Goal: Task Accomplishment & Management: Manage account settings

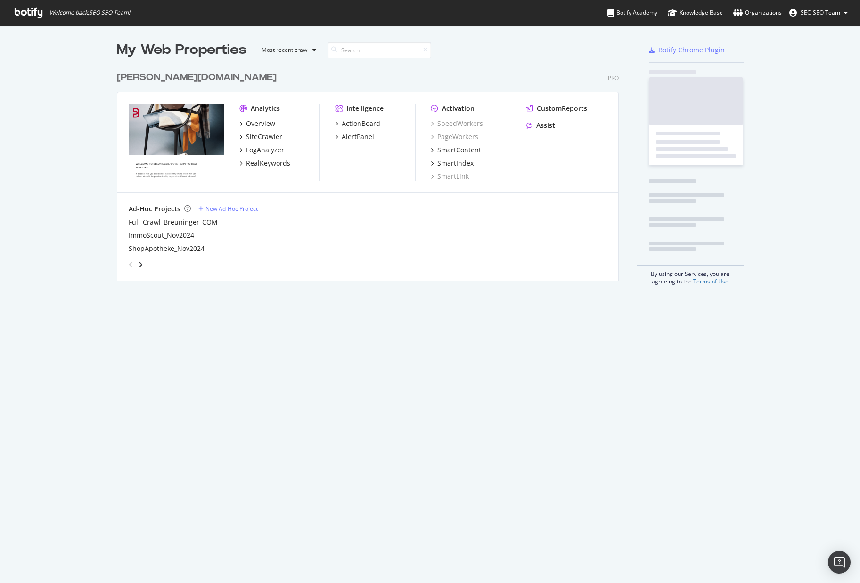
scroll to position [214, 502]
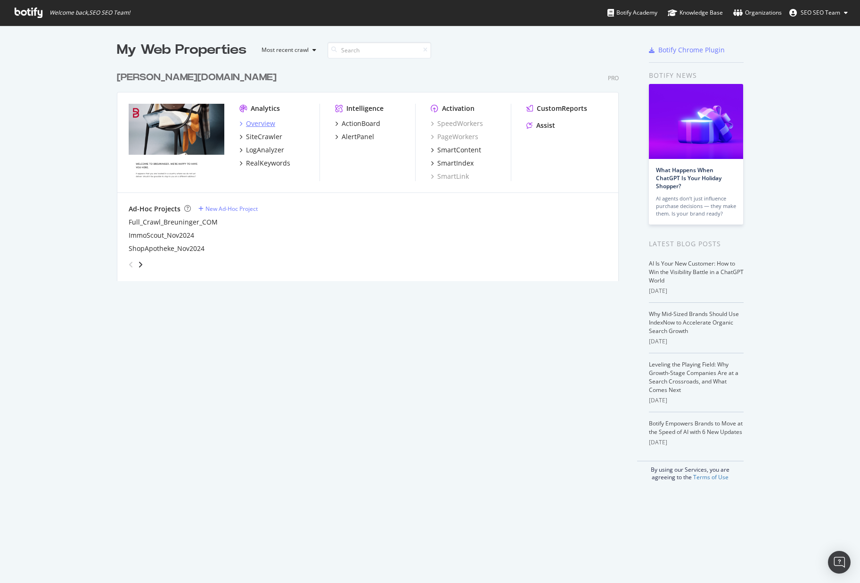
click at [258, 125] on div "Overview" at bounding box center [260, 123] width 29 height 9
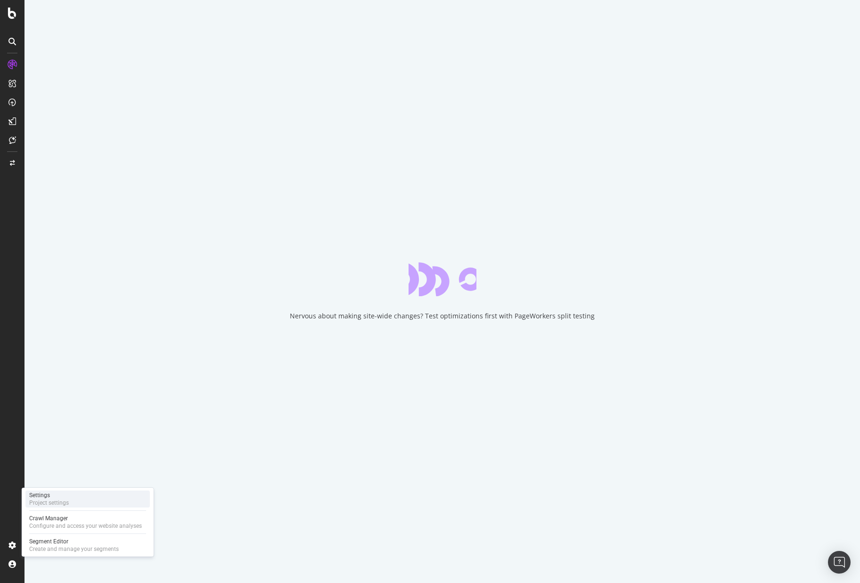
click at [41, 501] on div "Project settings" at bounding box center [49, 503] width 40 height 8
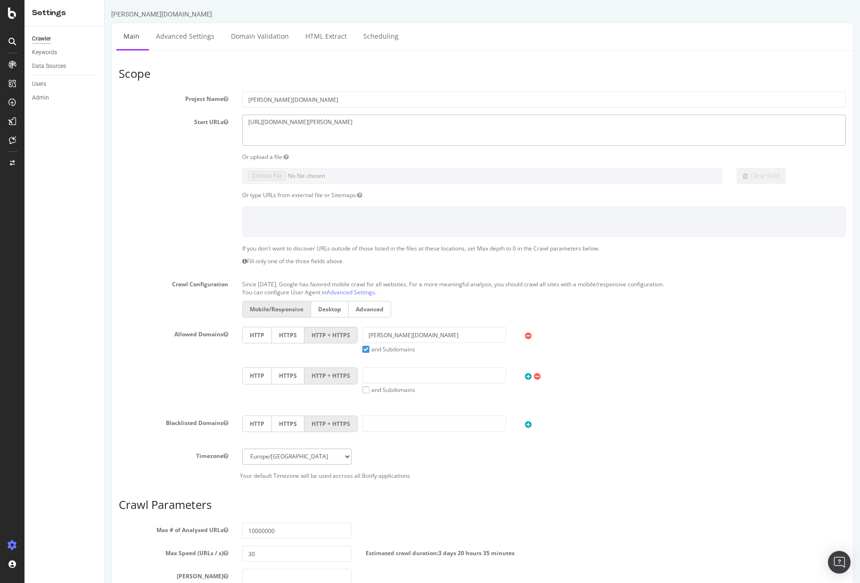
click at [385, 130] on textarea "https://www.breuninger.com/" at bounding box center [544, 130] width 604 height 31
paste textarea "https://www.breuninger.com/ch/fr/"
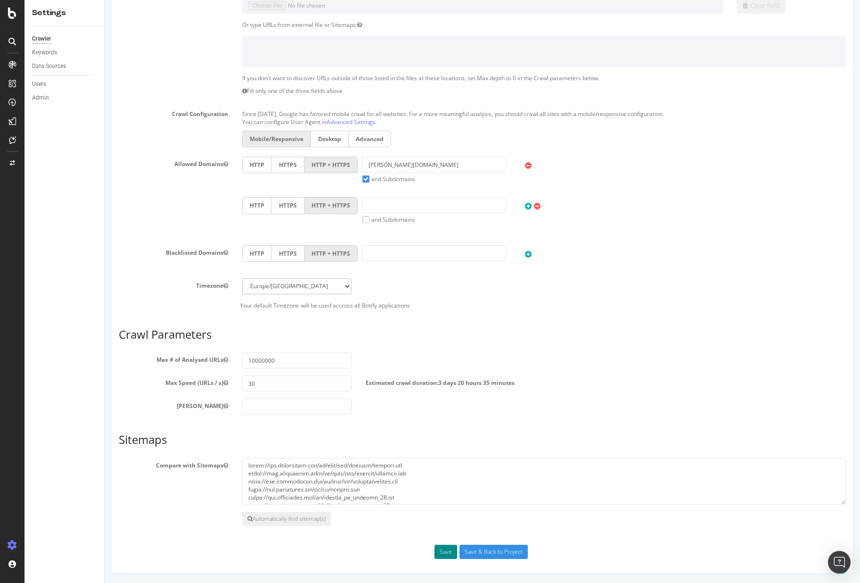
type textarea "https://www.breuninger.com/ https://www.breuninger.com/ch/fr/"
click at [446, 553] on button "Save" at bounding box center [446, 551] width 23 height 14
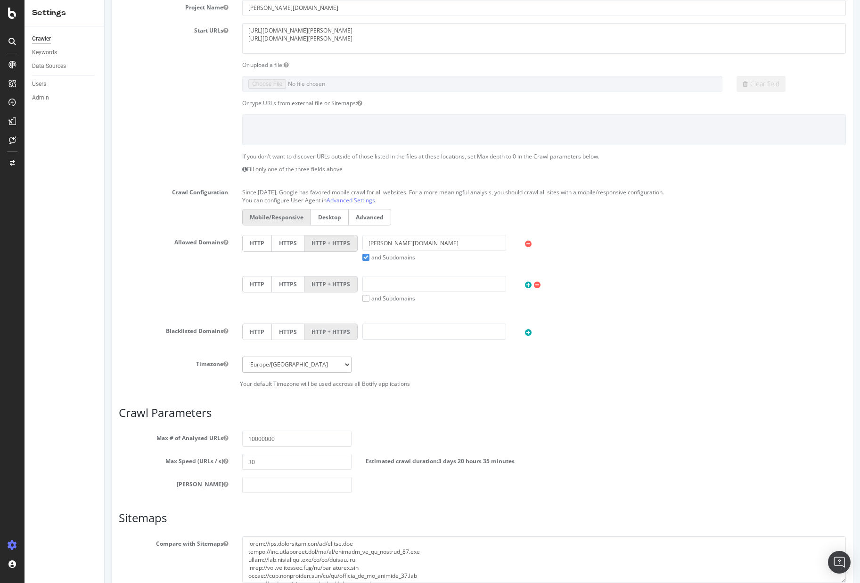
scroll to position [0, 0]
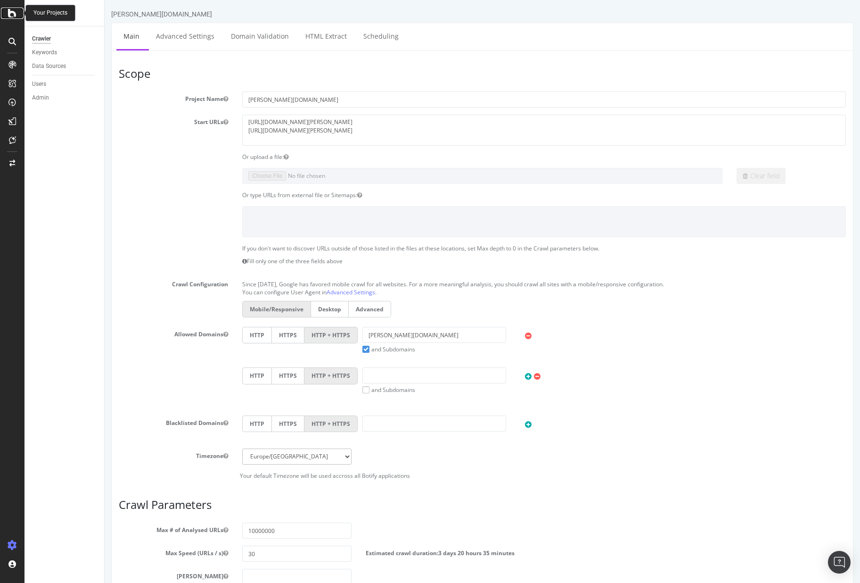
click at [14, 16] on icon at bounding box center [12, 13] width 8 height 11
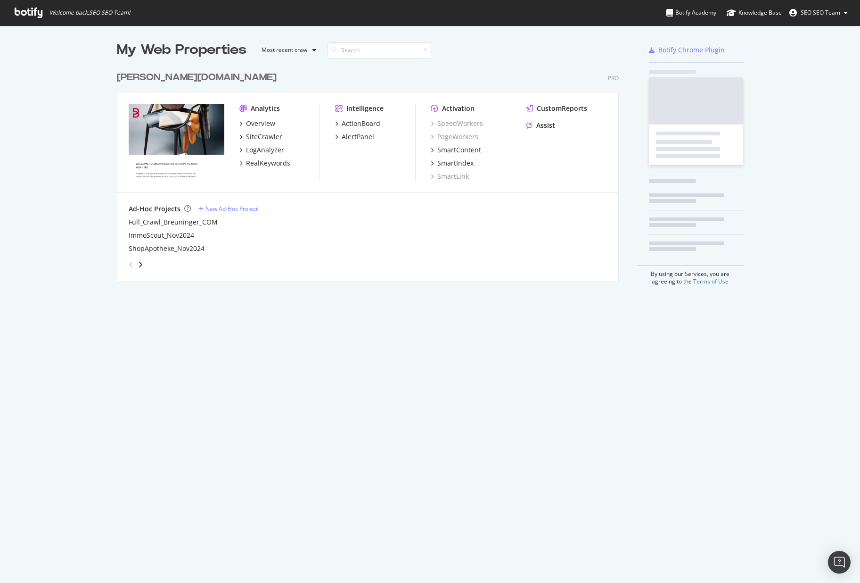
scroll to position [575, 846]
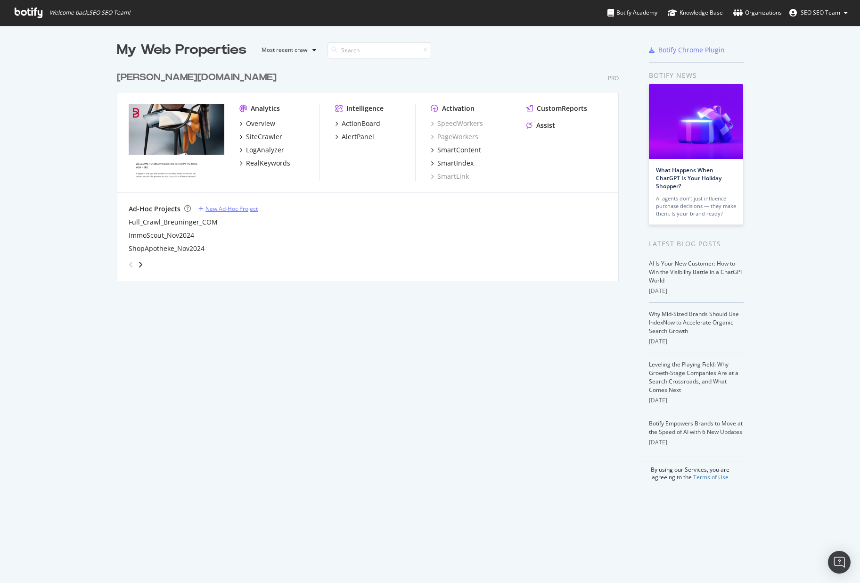
click at [208, 209] on div "New Ad-Hoc Project" at bounding box center [231, 209] width 52 height 8
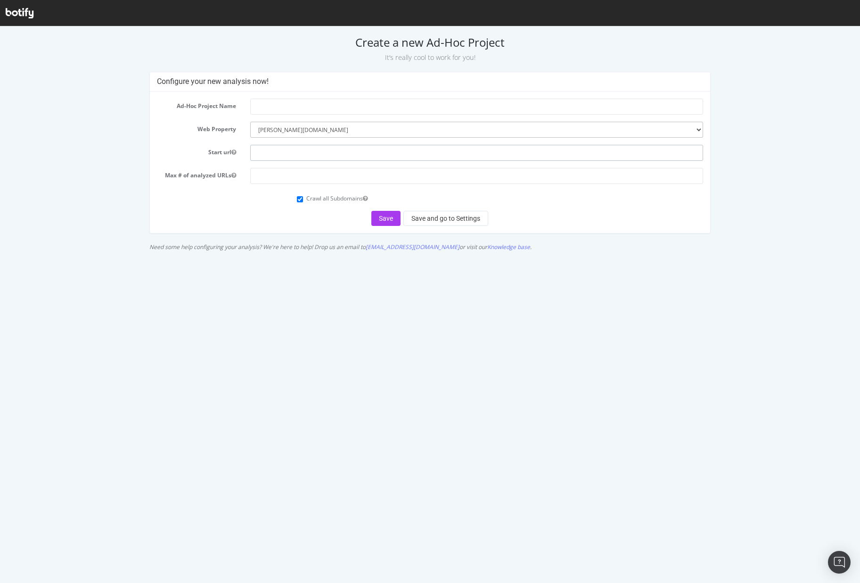
click at [304, 151] on input "text" at bounding box center [476, 153] width 453 height 16
click at [288, 180] on input "number" at bounding box center [476, 176] width 453 height 16
click at [299, 199] on input "Crawl all Subdomains" at bounding box center [300, 199] width 6 height 6
checkbox input "true"
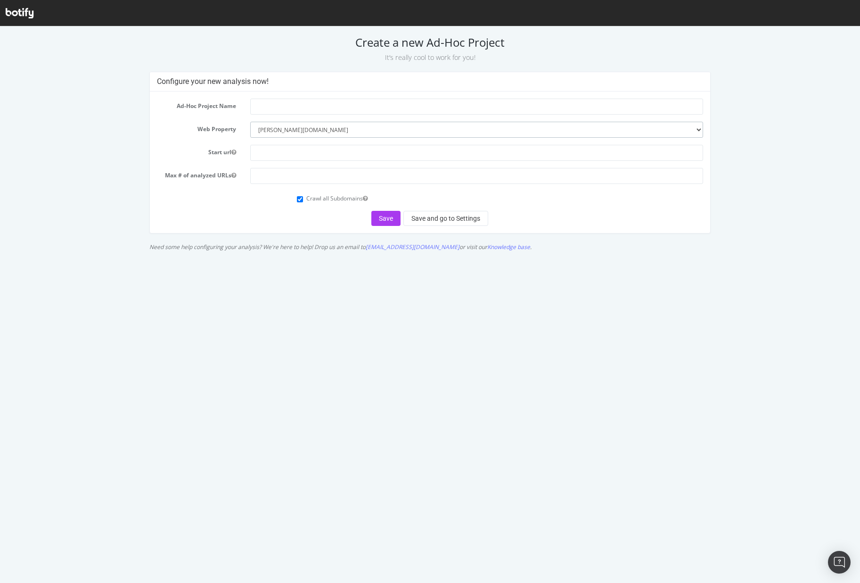
click at [308, 128] on select "--------- [PERSON_NAME][DOMAIN_NAME]" at bounding box center [476, 130] width 453 height 16
click at [250, 122] on select "--------- [PERSON_NAME][DOMAIN_NAME]" at bounding box center [476, 130] width 453 height 16
click at [300, 108] on input "text" at bounding box center [476, 107] width 453 height 16
click at [567, 255] on html "Create a new Ad-Hoc Project It’s really cool to work for you! Configure your ne…" at bounding box center [430, 140] width 860 height 229
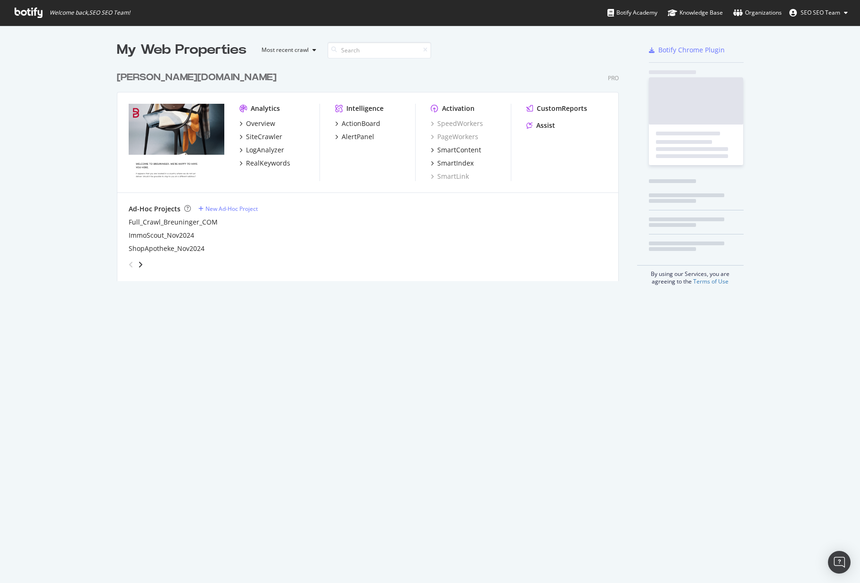
scroll to position [214, 502]
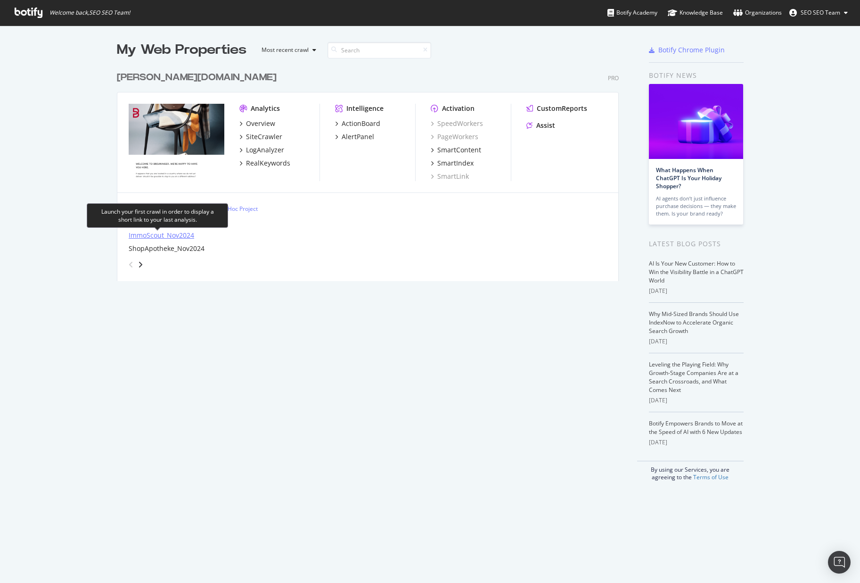
click at [183, 238] on div "ImmoScout_Nov2024" at bounding box center [162, 234] width 66 height 9
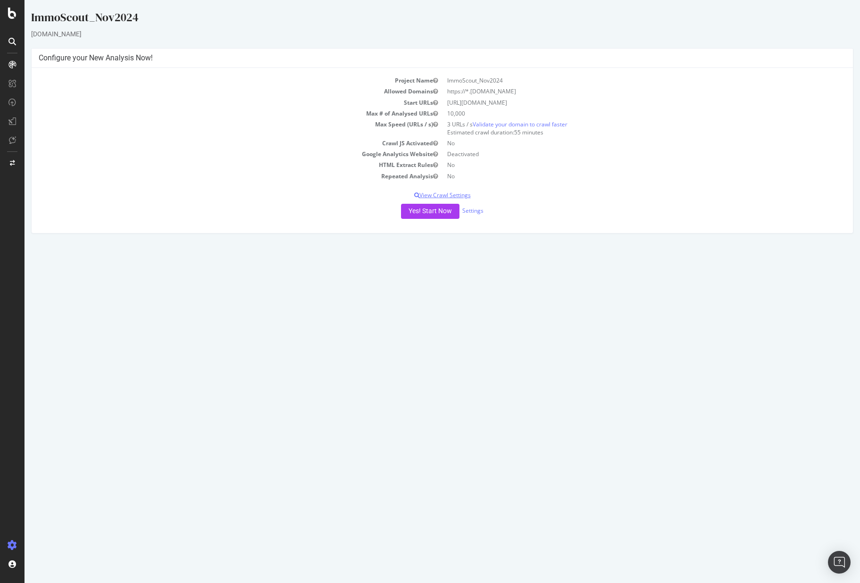
click at [455, 191] on p "View Crawl Settings" at bounding box center [442, 195] width 807 height 8
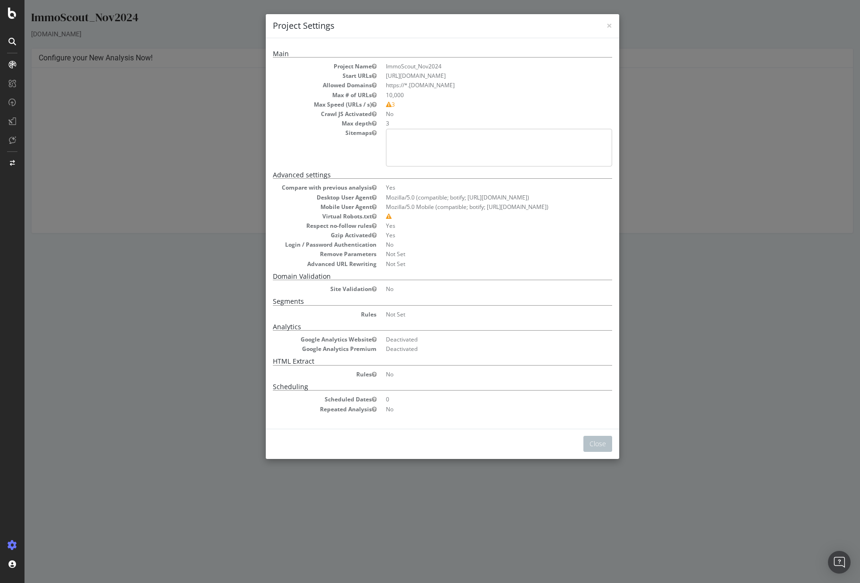
click at [693, 177] on div "× Close Project Settings Main Project Name ImmoScout_Nov2024 Start URLs https:/…" at bounding box center [443, 291] width 836 height 583
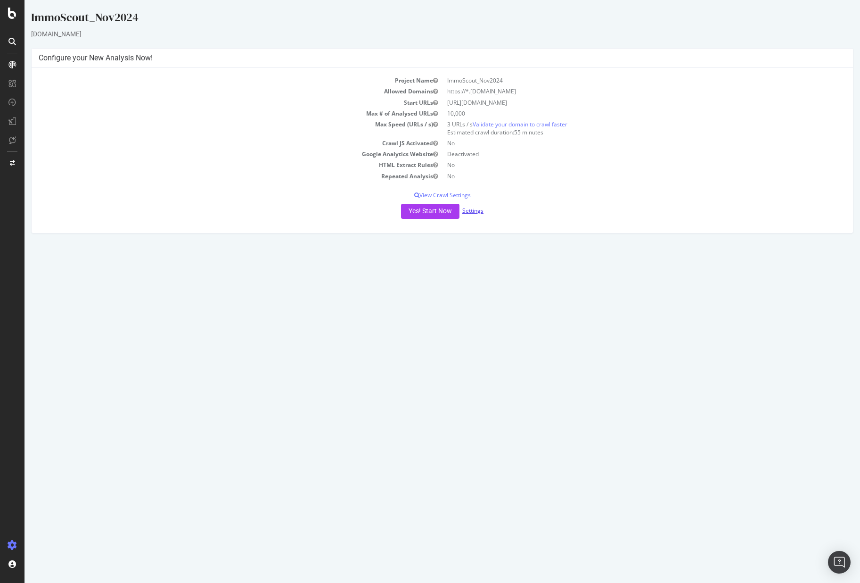
click at [472, 208] on link "Settings" at bounding box center [472, 210] width 21 height 8
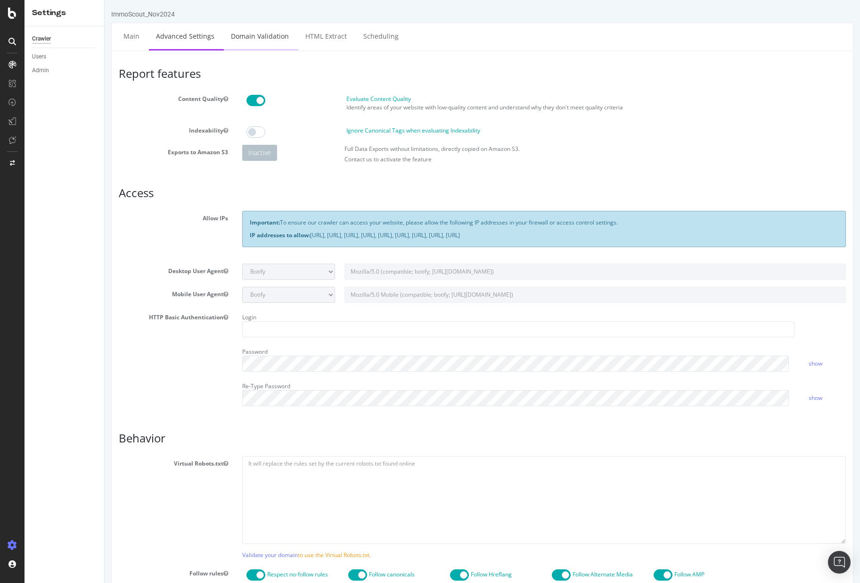
click at [249, 37] on link "Domain Validation" at bounding box center [260, 36] width 72 height 26
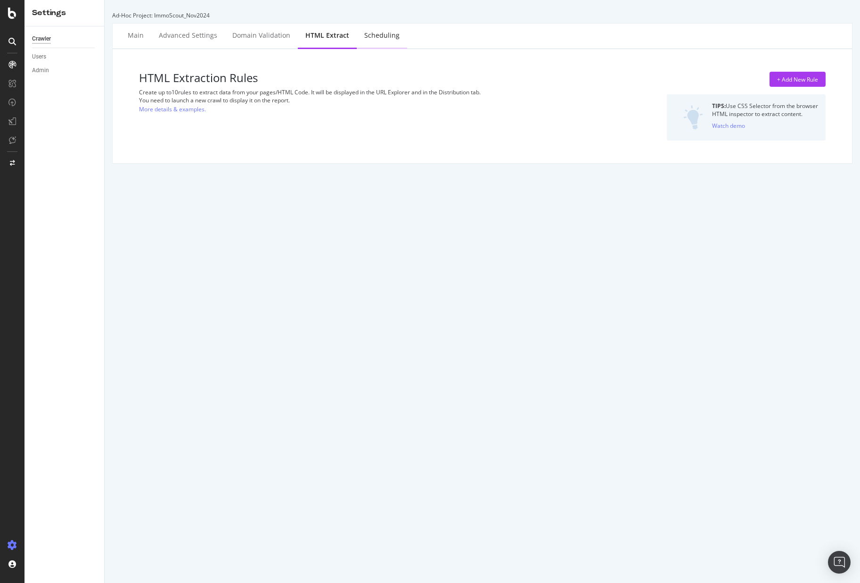
click at [376, 37] on div "Scheduling" at bounding box center [381, 35] width 35 height 9
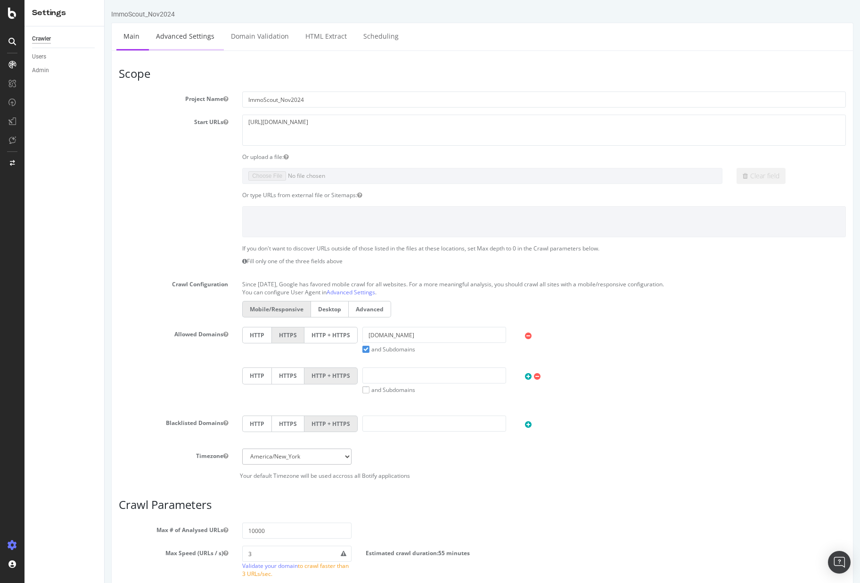
click at [191, 32] on link "Advanced Settings" at bounding box center [185, 36] width 73 height 26
click at [181, 40] on link "Advanced Settings" at bounding box center [185, 36] width 73 height 26
